Goal: Information Seeking & Learning: Learn about a topic

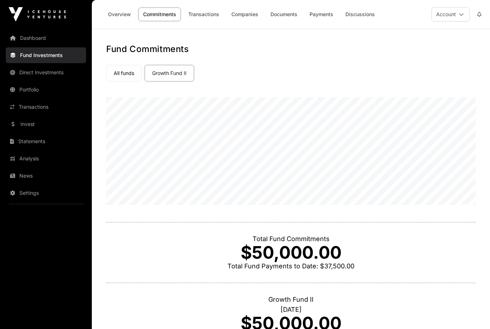
click at [121, 15] on link "Overview" at bounding box center [119, 15] width 32 height 14
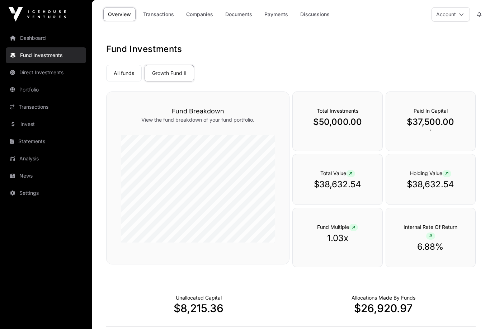
click at [45, 75] on link "Direct Investments" at bounding box center [46, 73] width 80 height 16
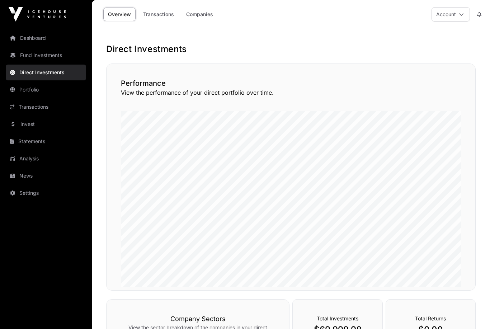
click at [24, 175] on link "News" at bounding box center [46, 176] width 80 height 16
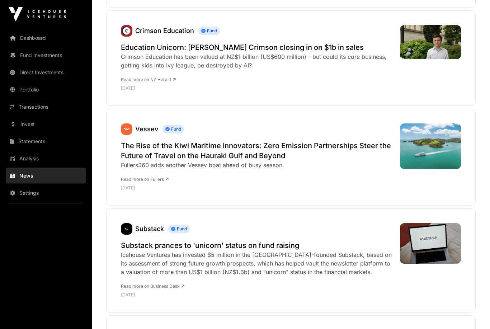
scroll to position [236, 0]
click at [21, 123] on link "Invest" at bounding box center [46, 124] width 80 height 16
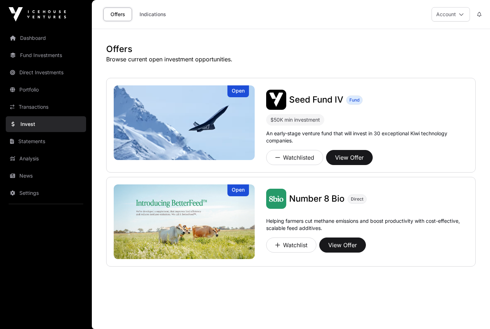
click at [154, 16] on link "Indications" at bounding box center [153, 15] width 36 height 14
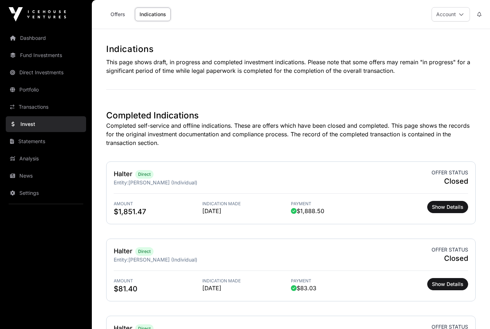
click at [117, 16] on link "Offers" at bounding box center [117, 15] width 29 height 14
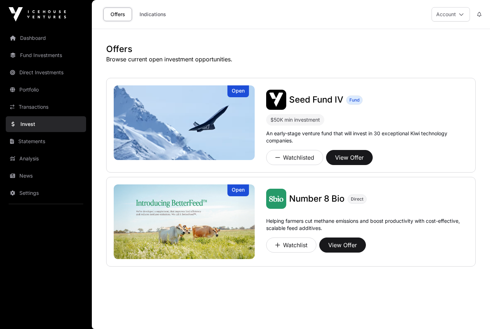
scroll to position [22, 0]
click at [159, 193] on img at bounding box center [184, 222] width 141 height 75
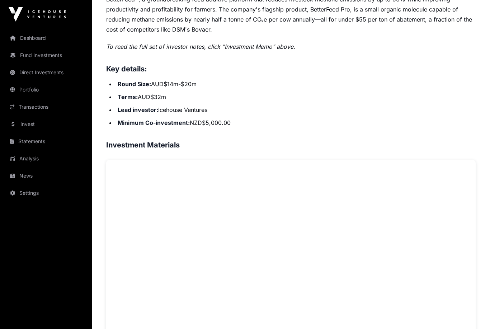
scroll to position [395, 0]
